Goal: Task Accomplishment & Management: Manage account settings

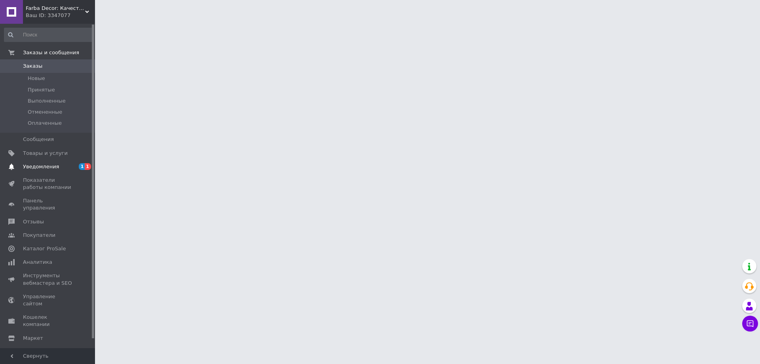
click at [89, 166] on span "1" at bounding box center [88, 166] width 6 height 7
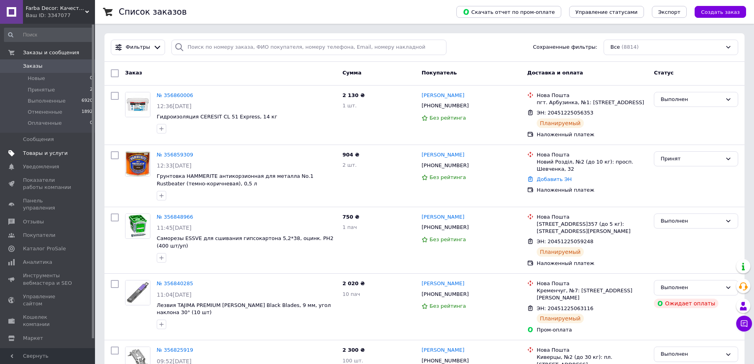
click at [39, 152] on span "Товары и услуги" at bounding box center [45, 153] width 45 height 7
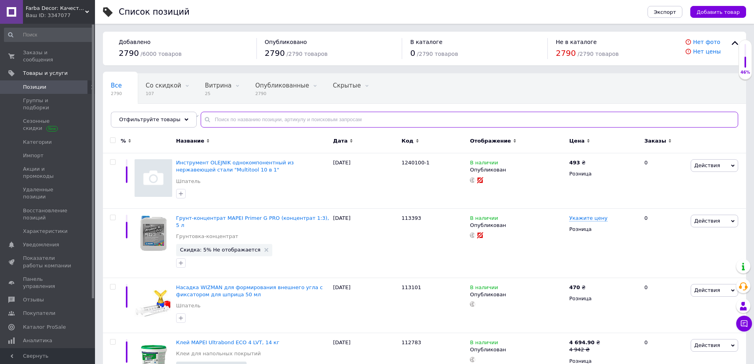
click at [215, 122] on input "text" at bounding box center [470, 120] width 538 height 16
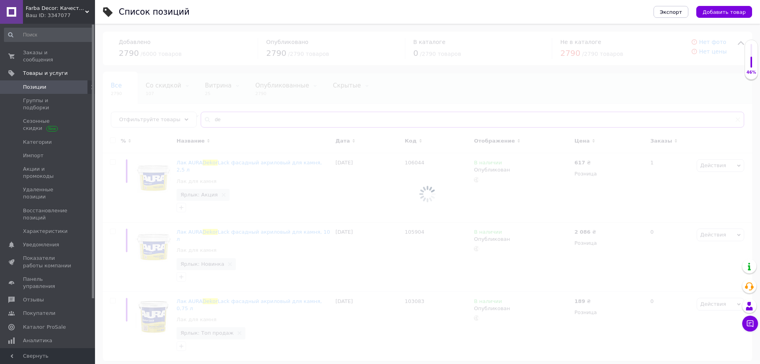
type input "d"
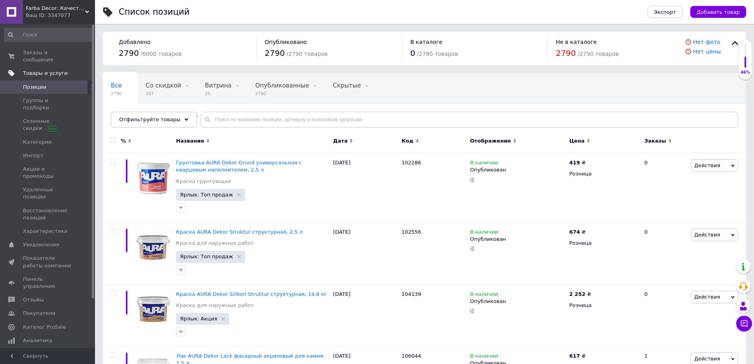
click at [57, 70] on span "Товары и услуги" at bounding box center [45, 73] width 45 height 7
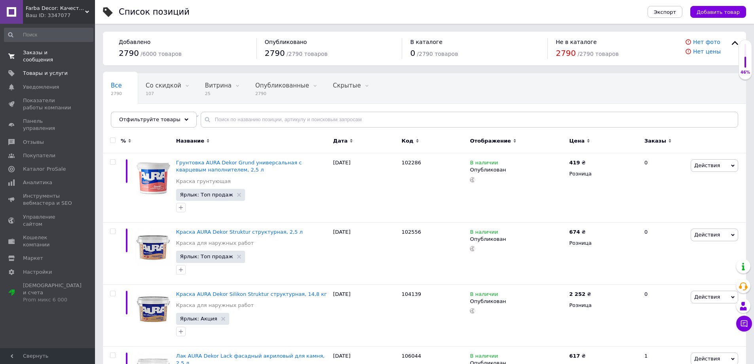
click at [65, 50] on span "Заказы и сообщения" at bounding box center [48, 56] width 50 height 14
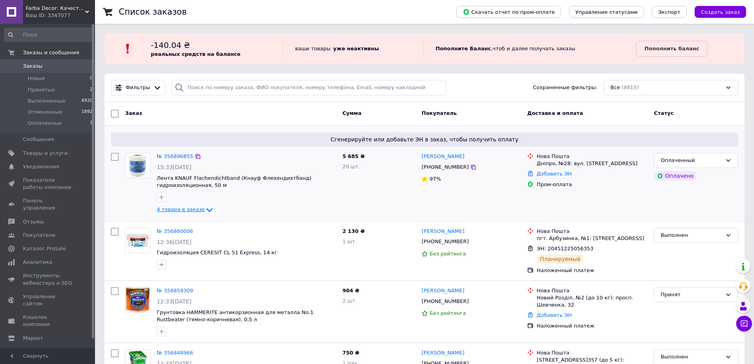
click at [206, 210] on icon at bounding box center [209, 210] width 6 height 4
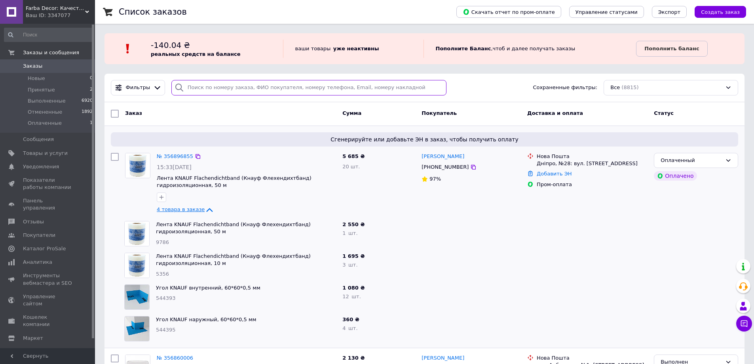
click at [245, 89] on input "search" at bounding box center [308, 87] width 275 height 15
type input "r"
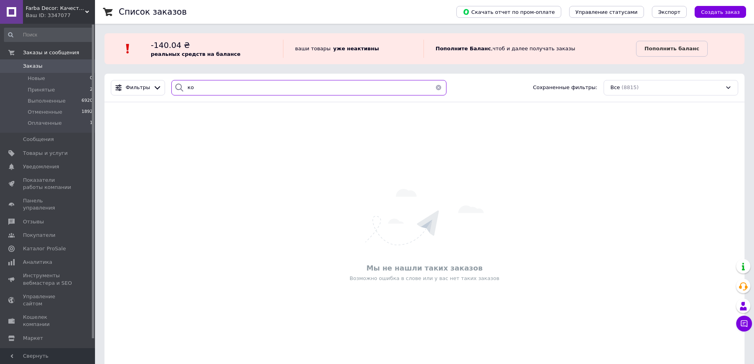
type input "к"
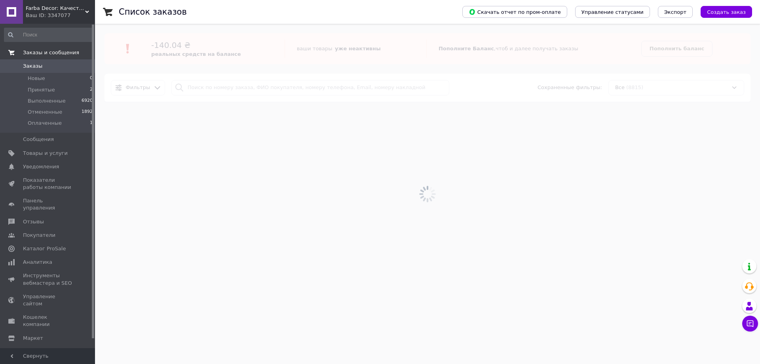
click at [47, 54] on span "Заказы и сообщения" at bounding box center [51, 52] width 56 height 7
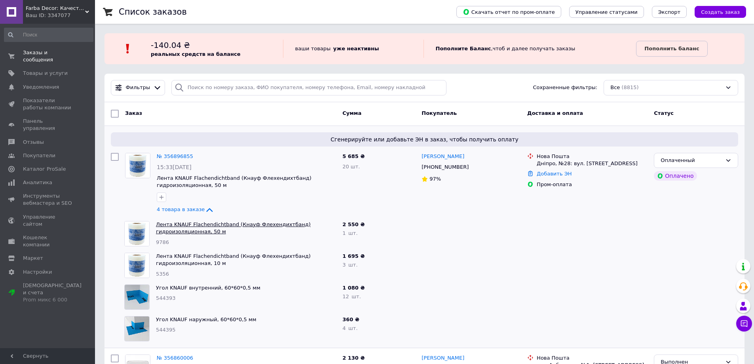
scroll to position [119, 0]
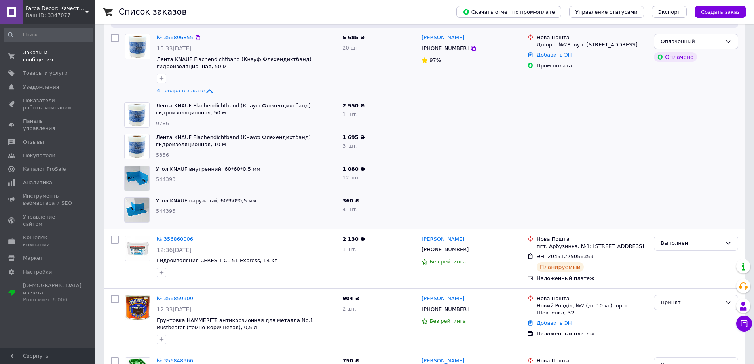
click at [205, 91] on icon at bounding box center [209, 90] width 9 height 9
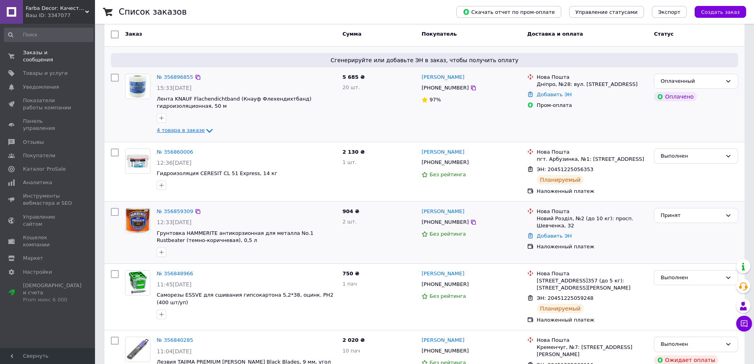
scroll to position [40, 0]
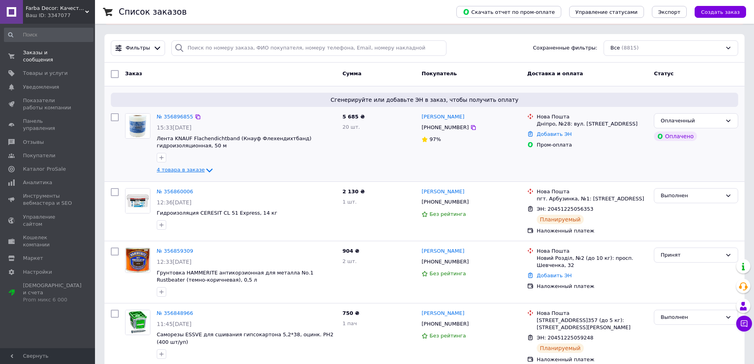
click at [205, 169] on icon at bounding box center [209, 169] width 9 height 9
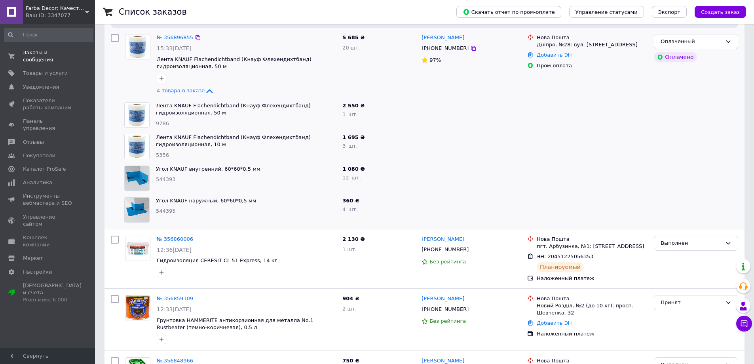
scroll to position [0, 0]
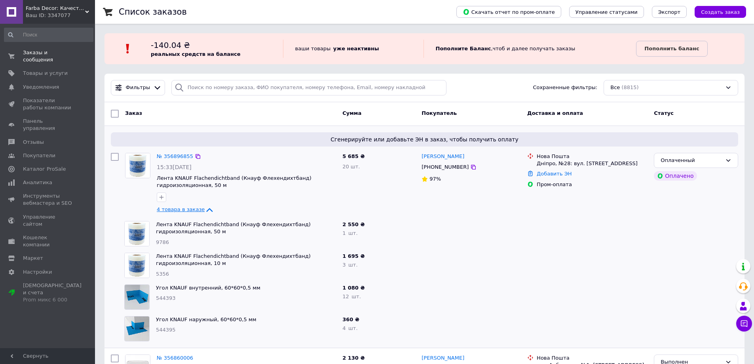
click at [394, 209] on div "5 685 ₴ 20 шт." at bounding box center [378, 184] width 79 height 68
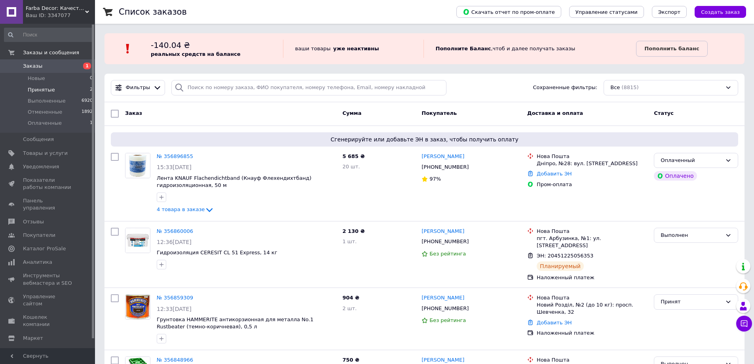
click at [84, 89] on li "Принятые 2" at bounding box center [48, 89] width 97 height 11
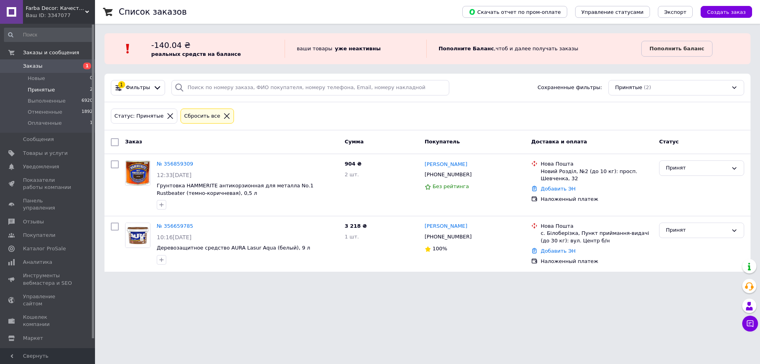
click at [208, 112] on div "Сбросить все" at bounding box center [201, 116] width 39 height 8
